Goal: Navigation & Orientation: Understand site structure

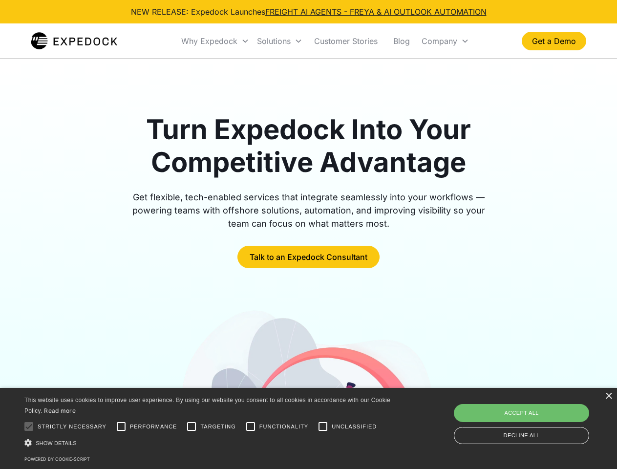
click at [216, 41] on div "Why Expedock" at bounding box center [209, 41] width 56 height 10
click at [280, 41] on div "Solutions" at bounding box center [274, 41] width 34 height 10
click at [445, 41] on div "Company" at bounding box center [440, 41] width 36 height 10
click at [29, 427] on div at bounding box center [29, 427] width 20 height 20
click at [121, 427] on input "Performance" at bounding box center [121, 427] width 20 height 20
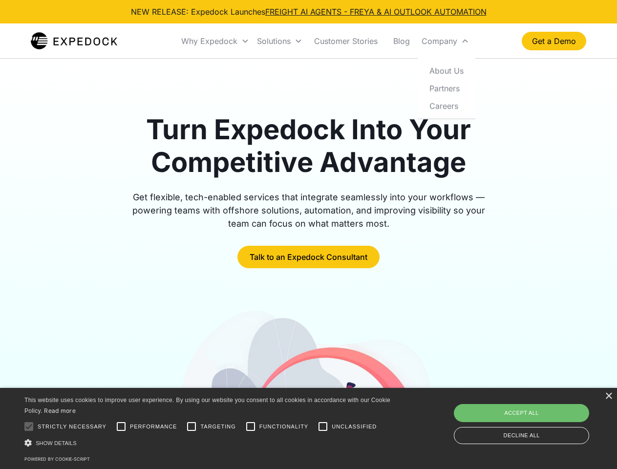
checkbox input "true"
click at [192, 427] on input "Targeting" at bounding box center [192, 427] width 20 height 20
checkbox input "true"
click at [251, 427] on input "Functionality" at bounding box center [251, 427] width 20 height 20
checkbox input "true"
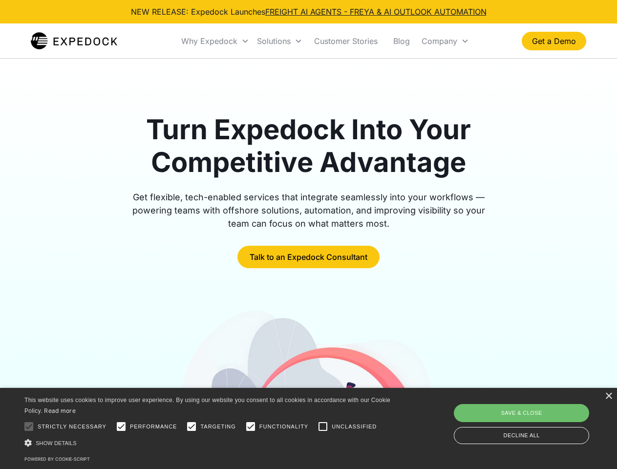
click at [323, 427] on input "Unclassified" at bounding box center [323, 427] width 20 height 20
checkbox input "true"
click at [209, 443] on div "Show details Hide details" at bounding box center [209, 443] width 370 height 10
